Goal: Task Accomplishment & Management: Complete application form

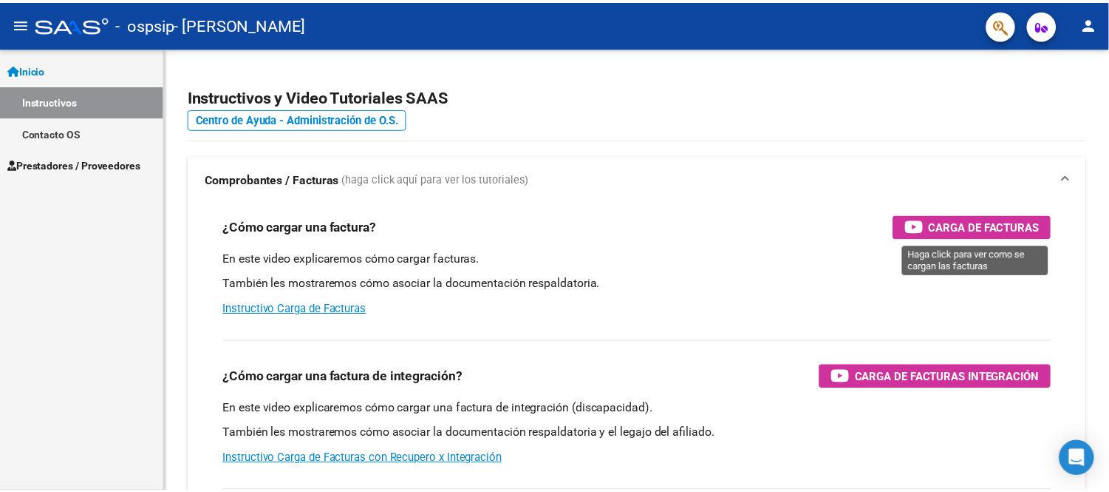
scroll to position [32039, 0]
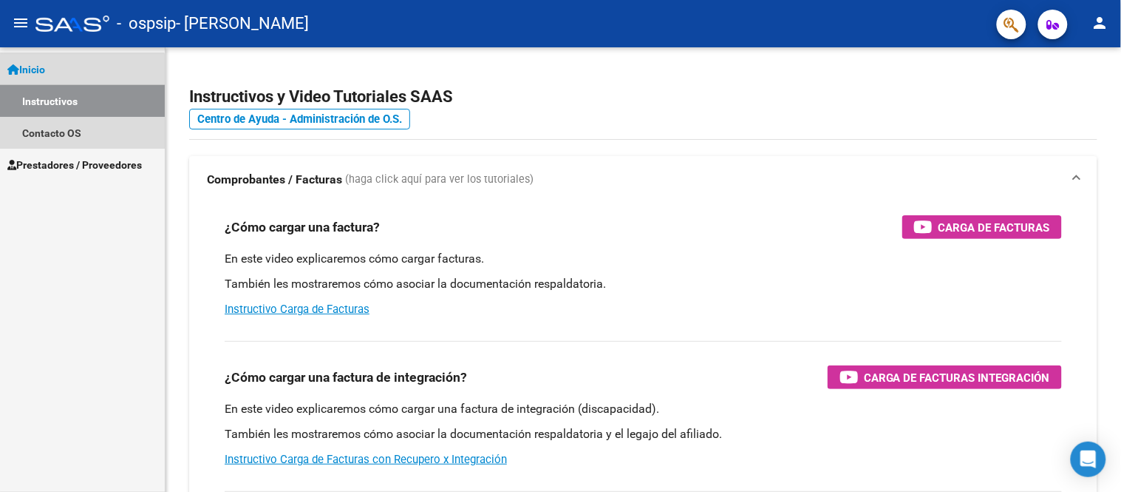
click at [65, 105] on link "Instructivos" at bounding box center [82, 101] width 165 height 32
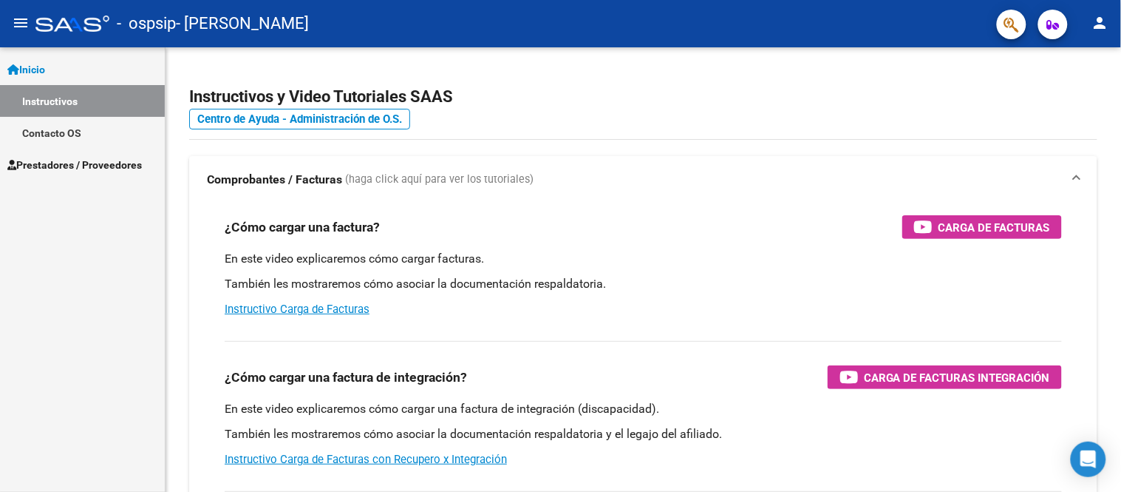
click at [55, 130] on link "Contacto OS" at bounding box center [82, 133] width 165 height 32
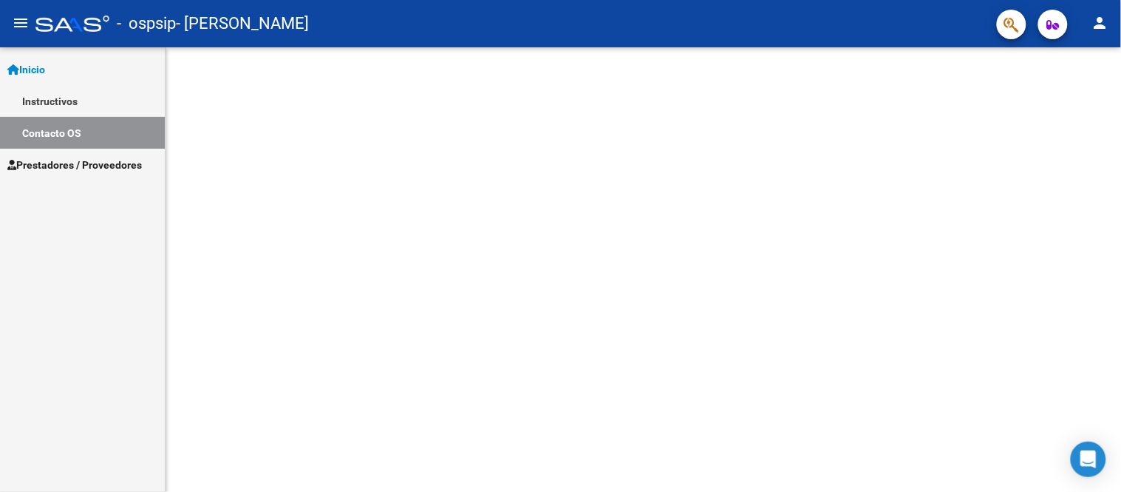
click at [45, 72] on span "Inicio" at bounding box center [26, 69] width 38 height 16
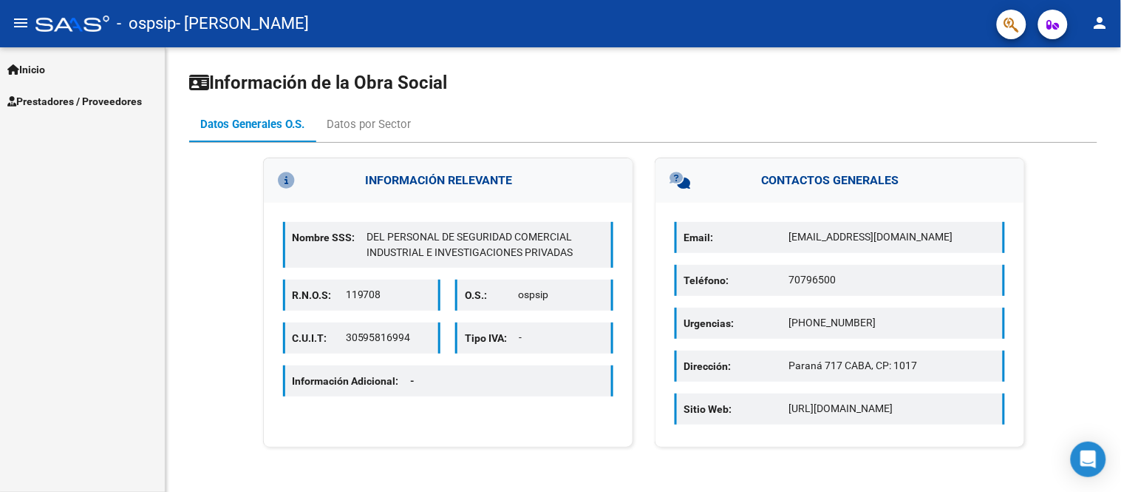
click at [63, 108] on span "Prestadores / Proveedores" at bounding box center [74, 101] width 135 height 16
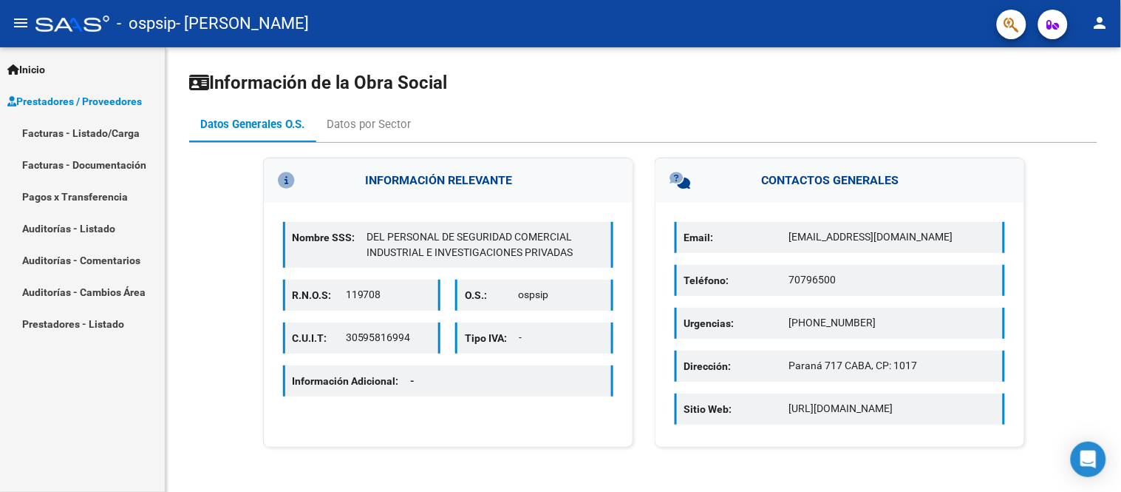
click at [70, 146] on link "Facturas - Listado/Carga" at bounding box center [82, 133] width 165 height 32
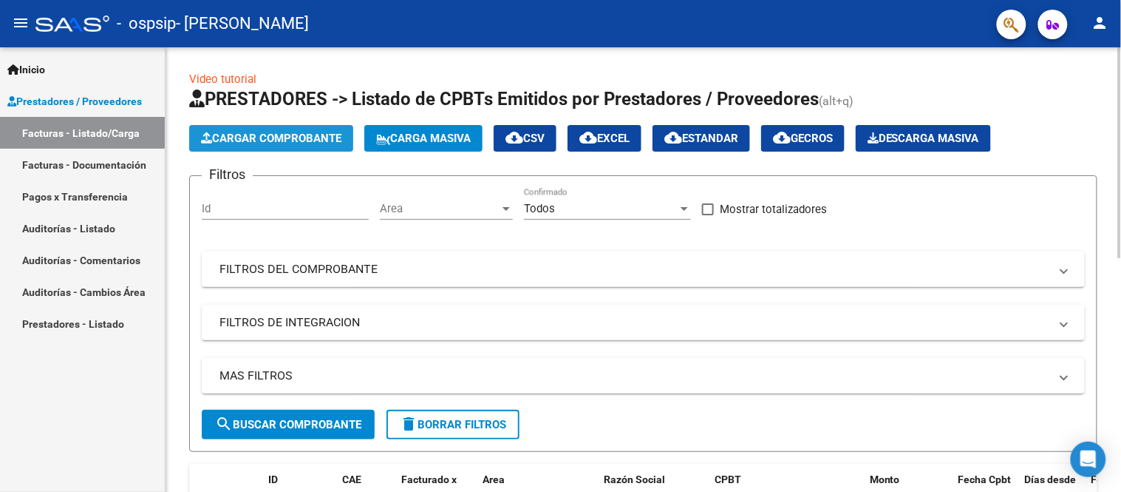
click at [323, 146] on button "Cargar Comprobante" at bounding box center [271, 138] width 164 height 27
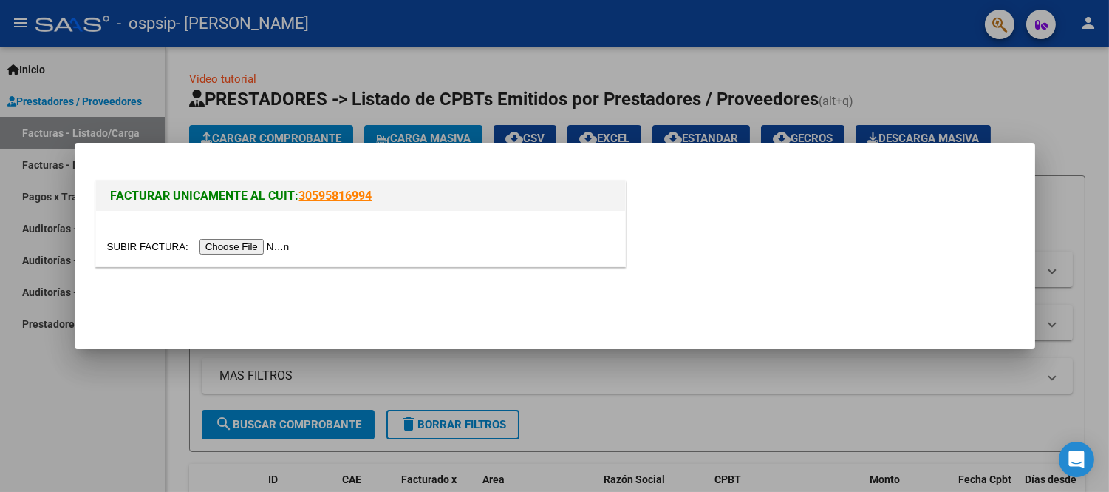
click at [235, 248] on input "file" at bounding box center [200, 247] width 187 height 16
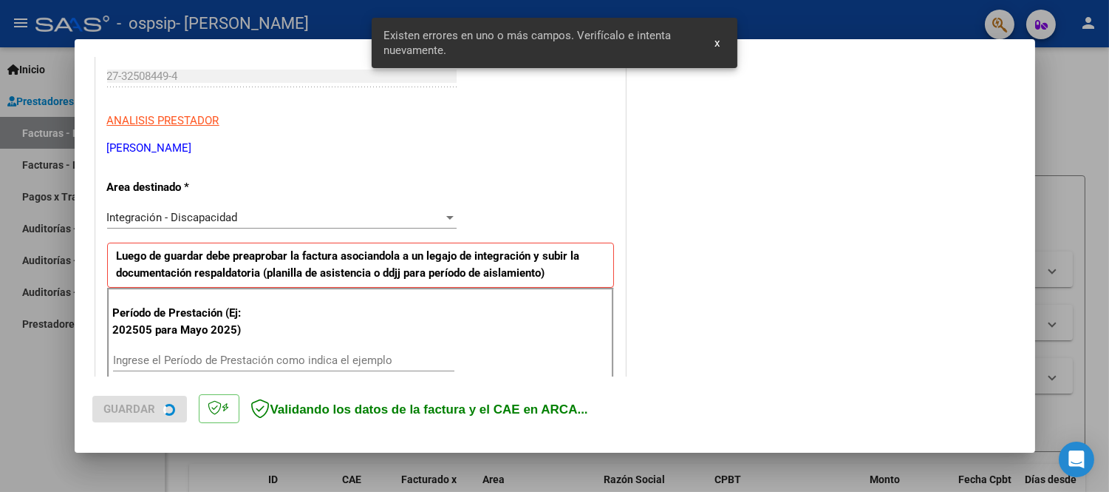
scroll to position [327, 0]
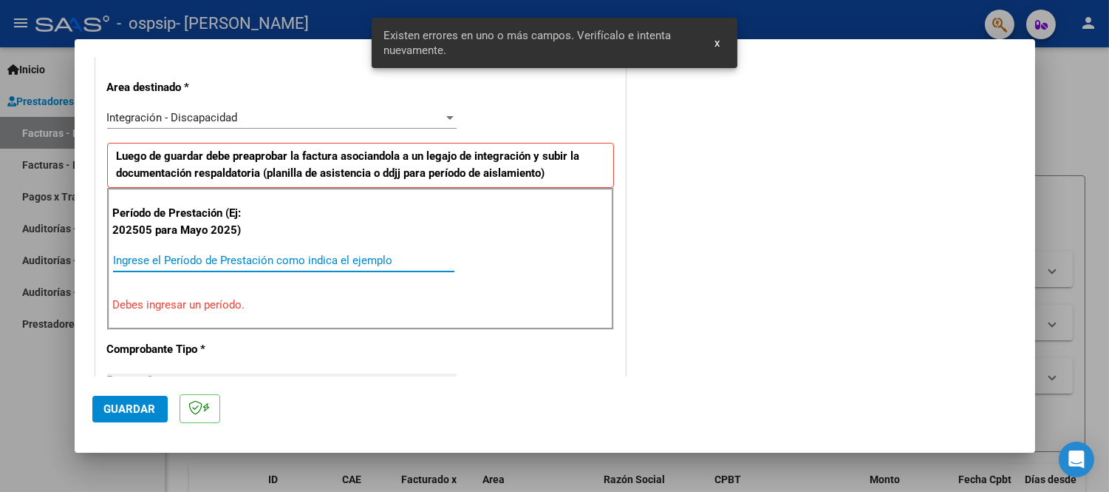
click at [172, 262] on input "Ingrese el Período de Prestación como indica el ejemplo" at bounding box center [283, 260] width 341 height 13
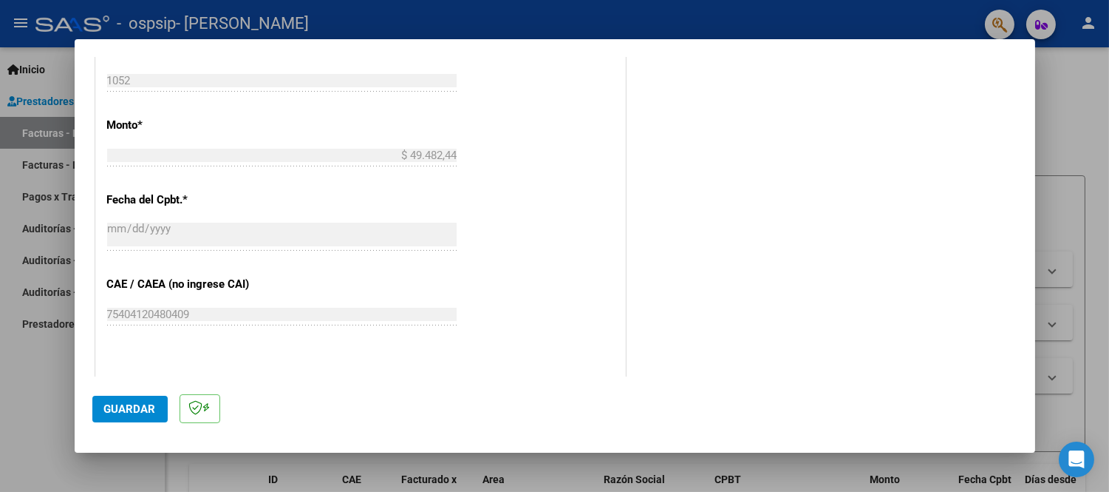
scroll to position [902, 0]
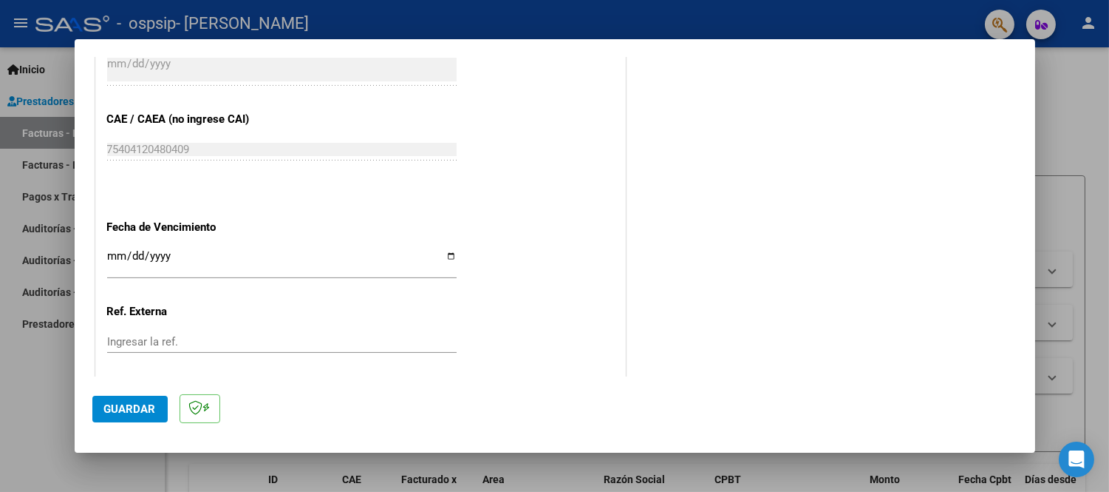
type input "202509"
click at [442, 255] on input "Ingresar la fecha" at bounding box center [282, 262] width 350 height 24
type input "[DATE]"
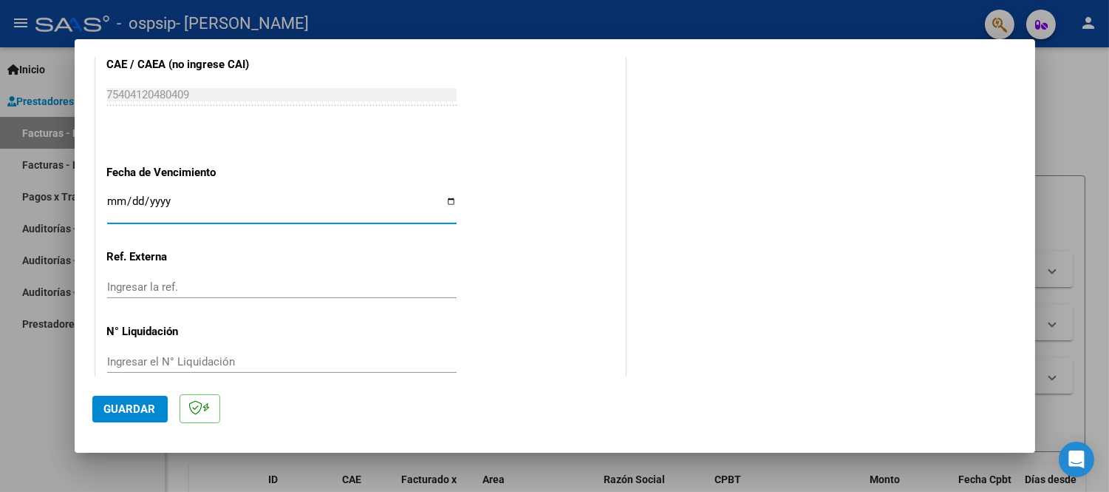
scroll to position [980, 0]
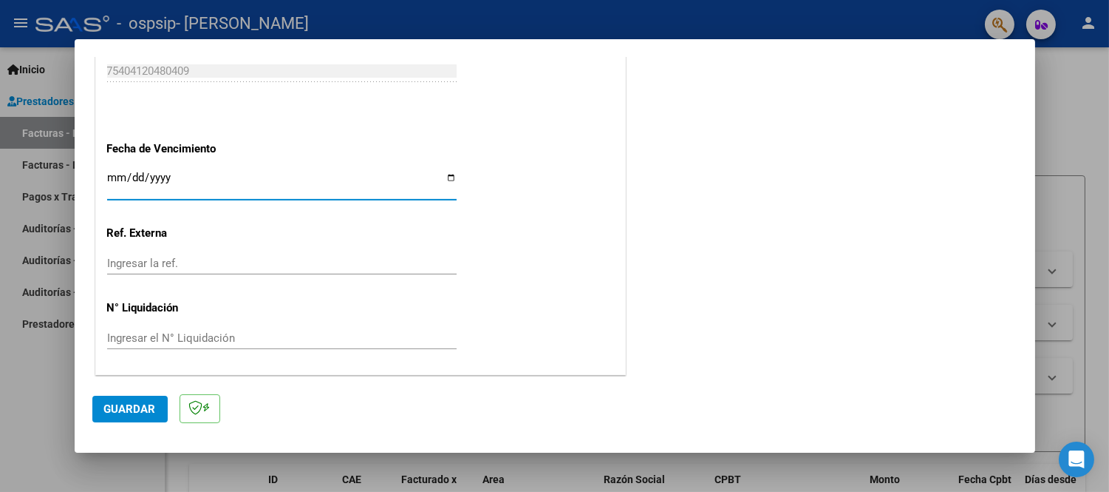
click at [137, 407] on span "Guardar" at bounding box center [130, 408] width 52 height 13
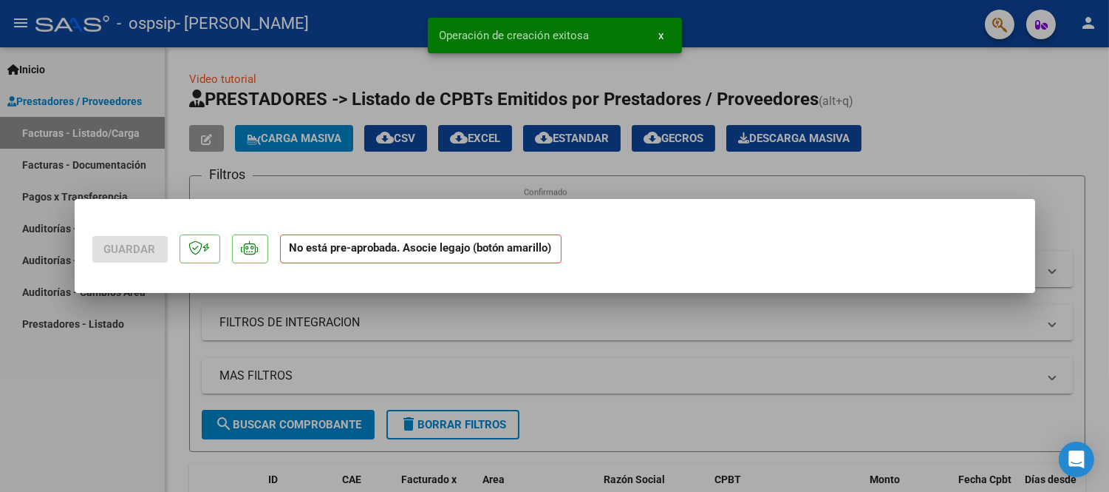
scroll to position [0, 0]
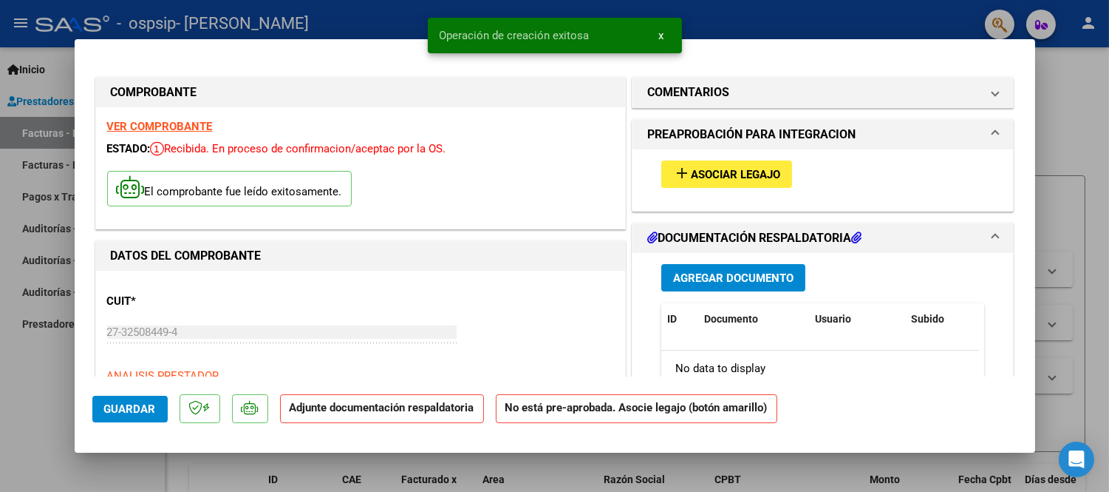
click at [700, 176] on span "Asociar Legajo" at bounding box center [735, 174] width 89 height 13
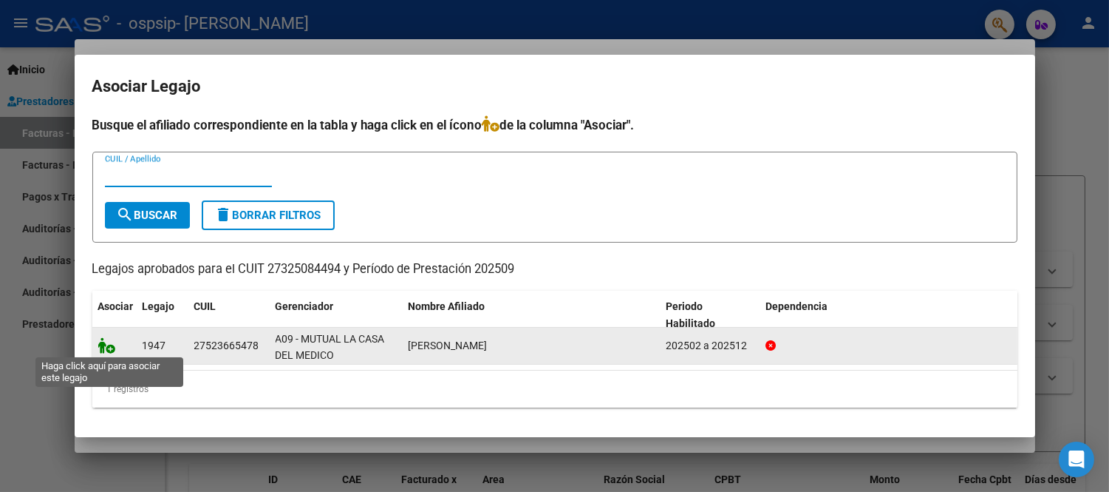
click at [109, 341] on icon at bounding box center [107, 345] width 18 height 16
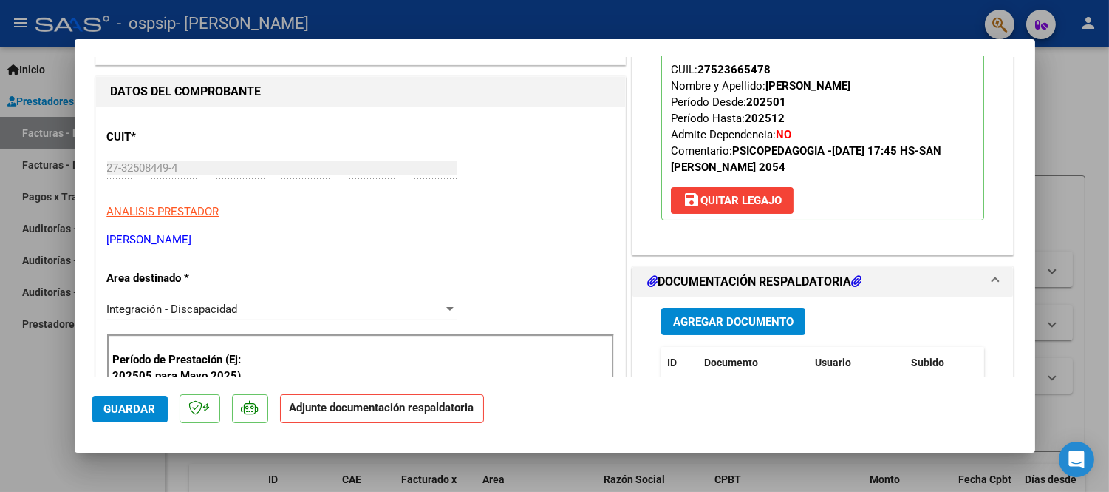
scroll to position [246, 0]
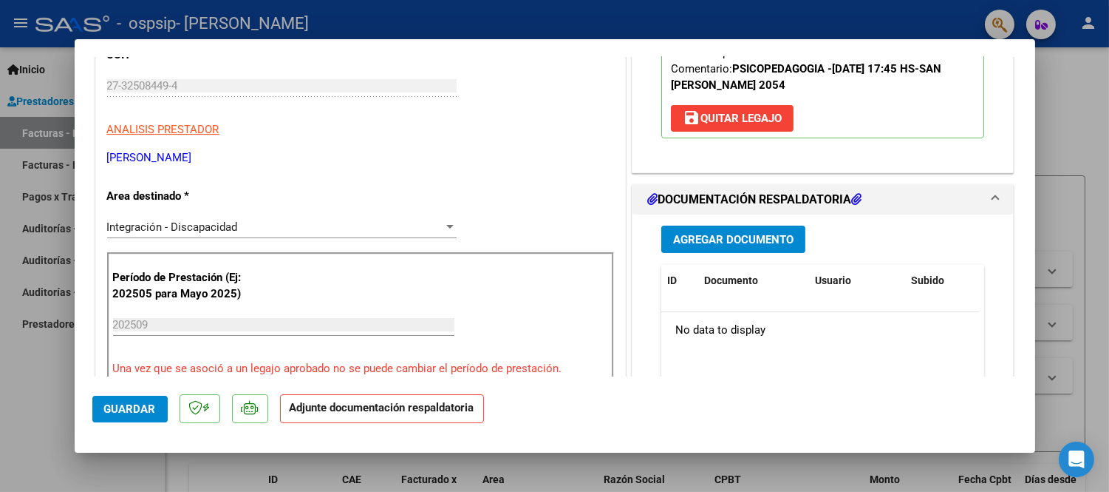
click at [748, 234] on span "Agregar Documento" at bounding box center [733, 239] width 120 height 13
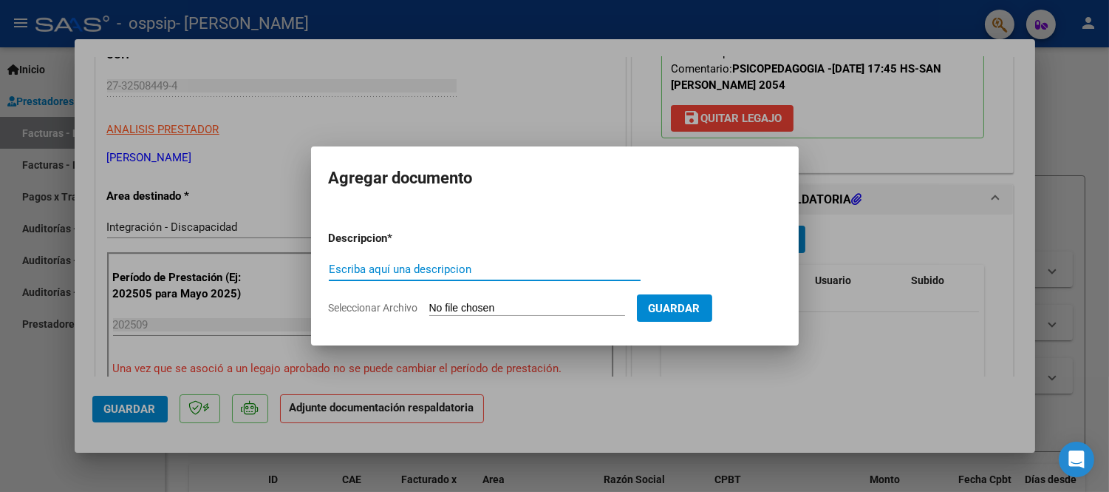
click at [433, 271] on input "Escriba aquí una descripcion" at bounding box center [485, 268] width 312 height 13
type input "Asistencia [DATE]"
click at [477, 309] on input "Seleccionar Archivo" at bounding box center [527, 309] width 196 height 14
type input "C:\fakepath\Asist.[DATE].pdf"
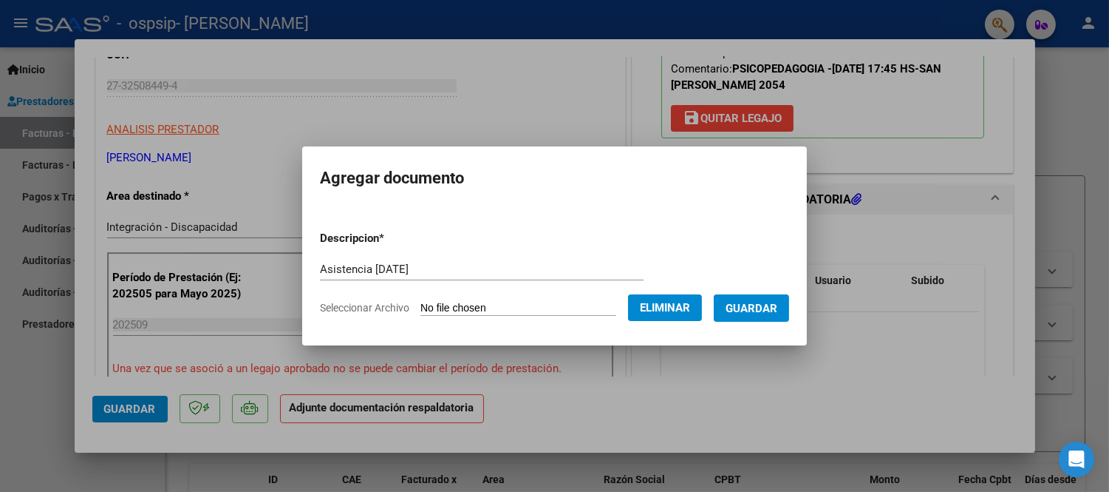
click at [758, 307] on span "Guardar" at bounding box center [752, 308] width 52 height 13
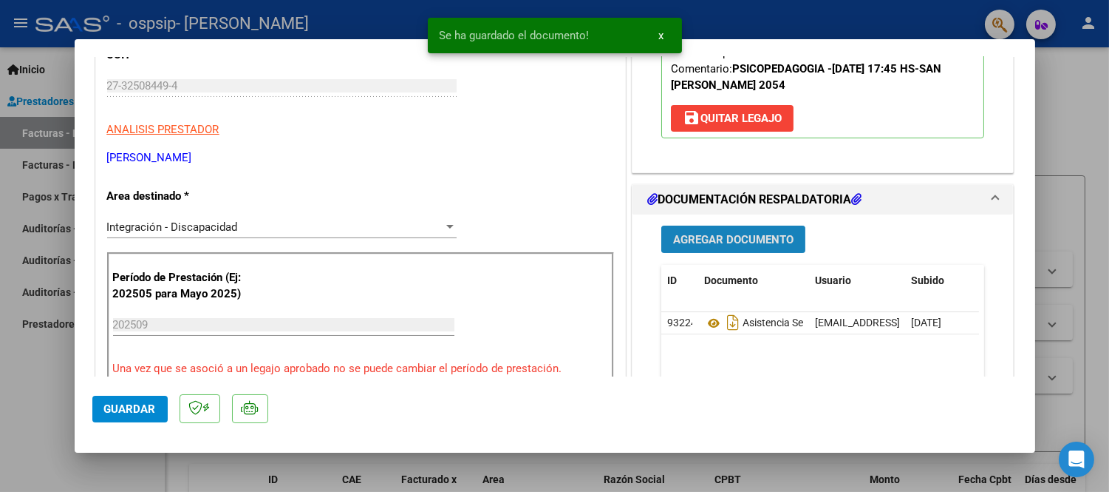
click at [730, 239] on span "Agregar Documento" at bounding box center [733, 239] width 120 height 13
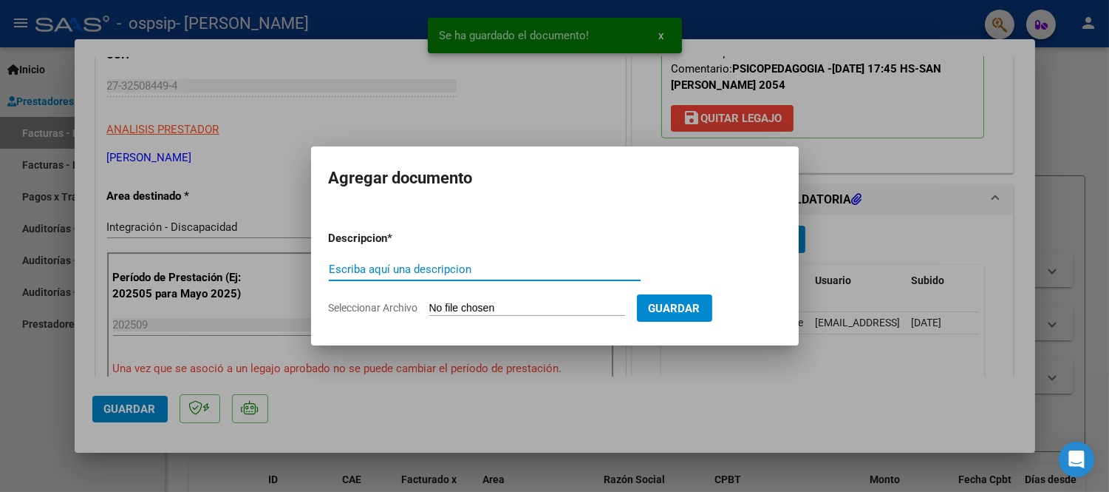
click at [463, 268] on input "Escriba aquí una descripcion" at bounding box center [485, 268] width 312 height 13
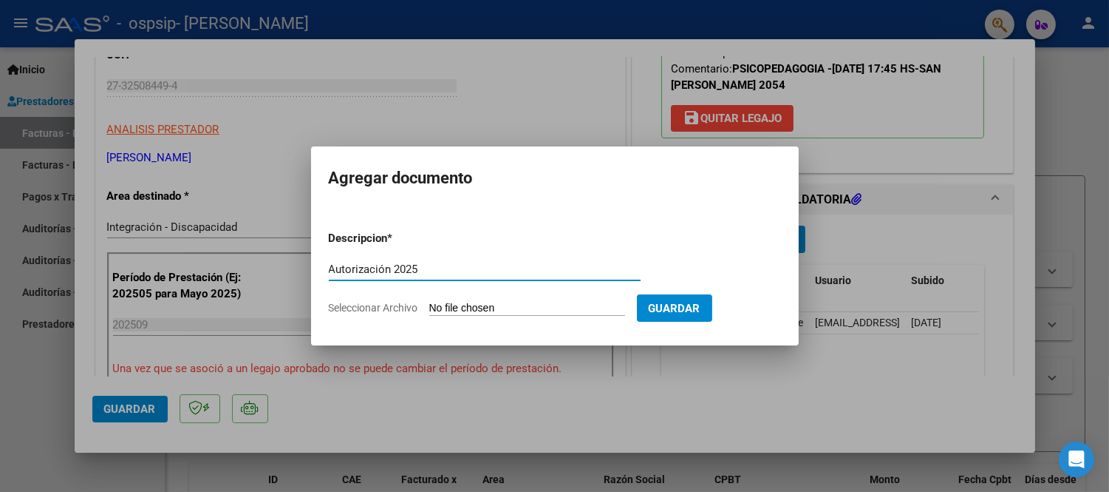
type input "Autorización 2025"
click at [464, 307] on input "Seleccionar Archivo" at bounding box center [527, 309] width 196 height 14
type input "C:\fakepath\Autorización 2025.pdf"
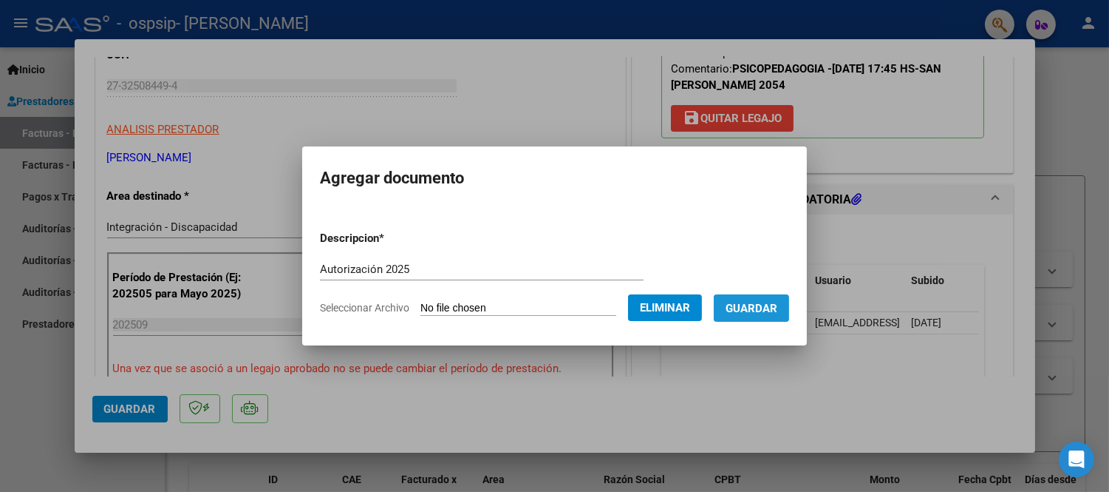
click at [729, 302] on span "Guardar" at bounding box center [752, 308] width 52 height 13
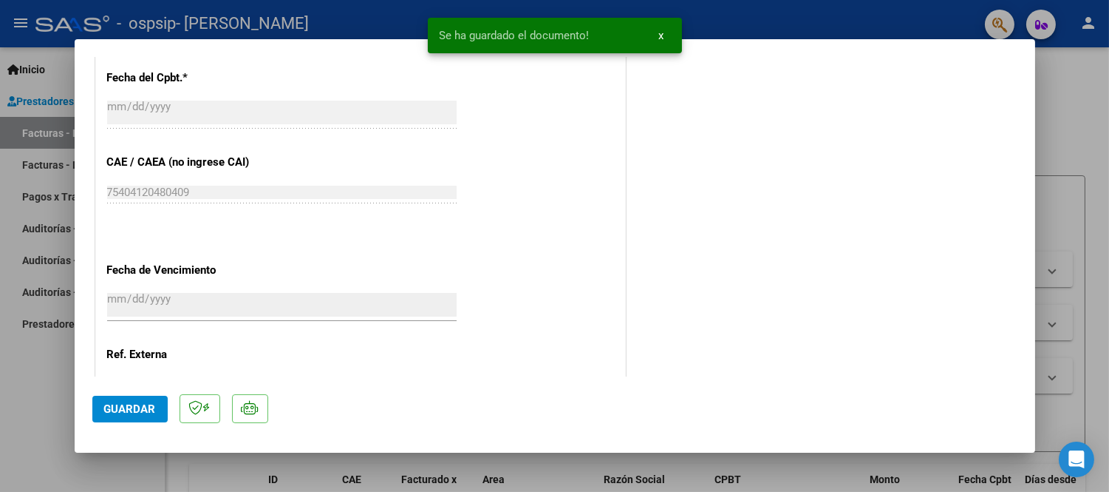
scroll to position [1002, 0]
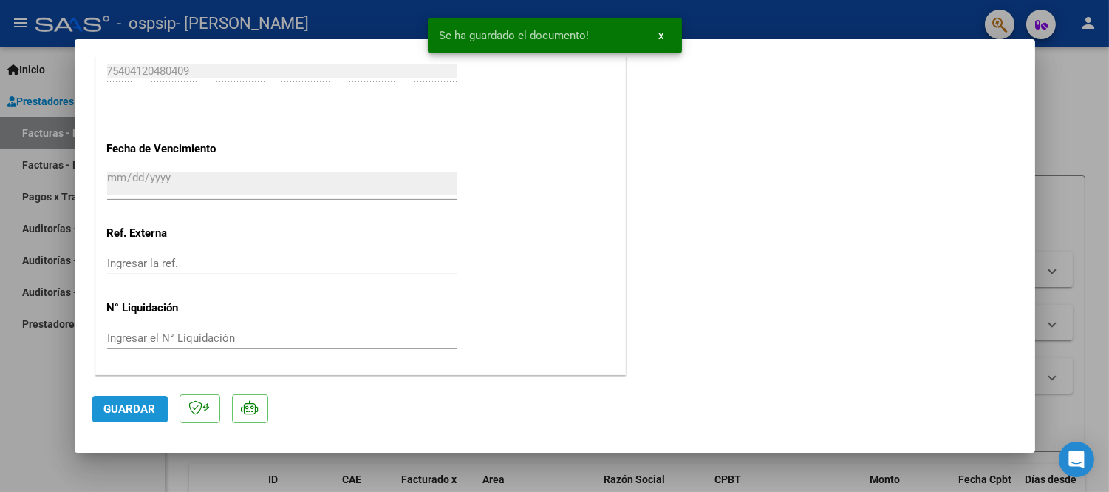
click at [123, 407] on span "Guardar" at bounding box center [130, 408] width 52 height 13
